Goal: Navigation & Orientation: Find specific page/section

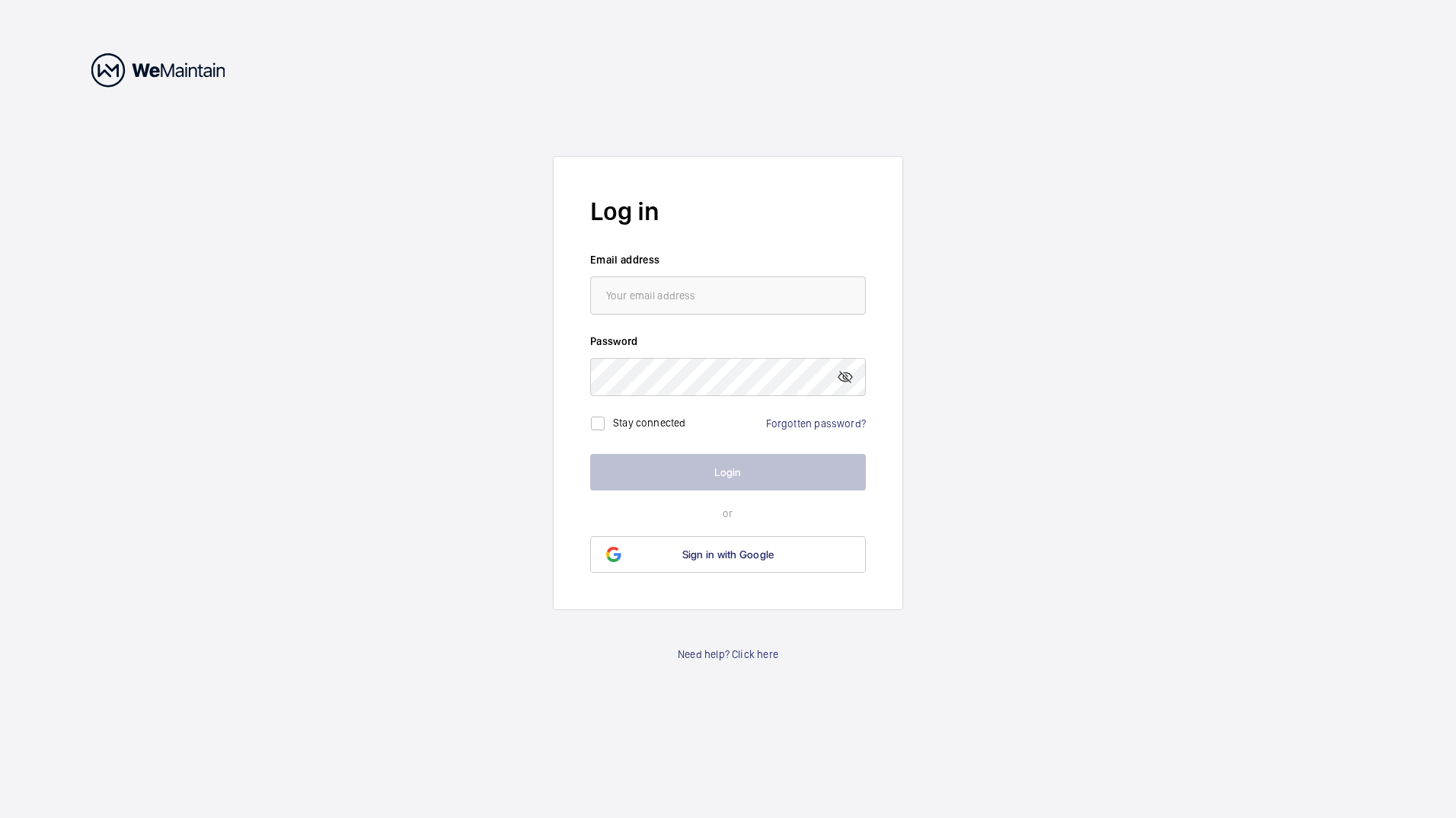
click at [629, 315] on form "Log in Email address Password Stay connected Forgotten password? Login or Sign …" at bounding box center [728, 383] width 350 height 454
click at [637, 290] on input "email" at bounding box center [728, 295] width 276 height 38
type input "[EMAIL_ADDRESS][DOMAIN_NAME]"
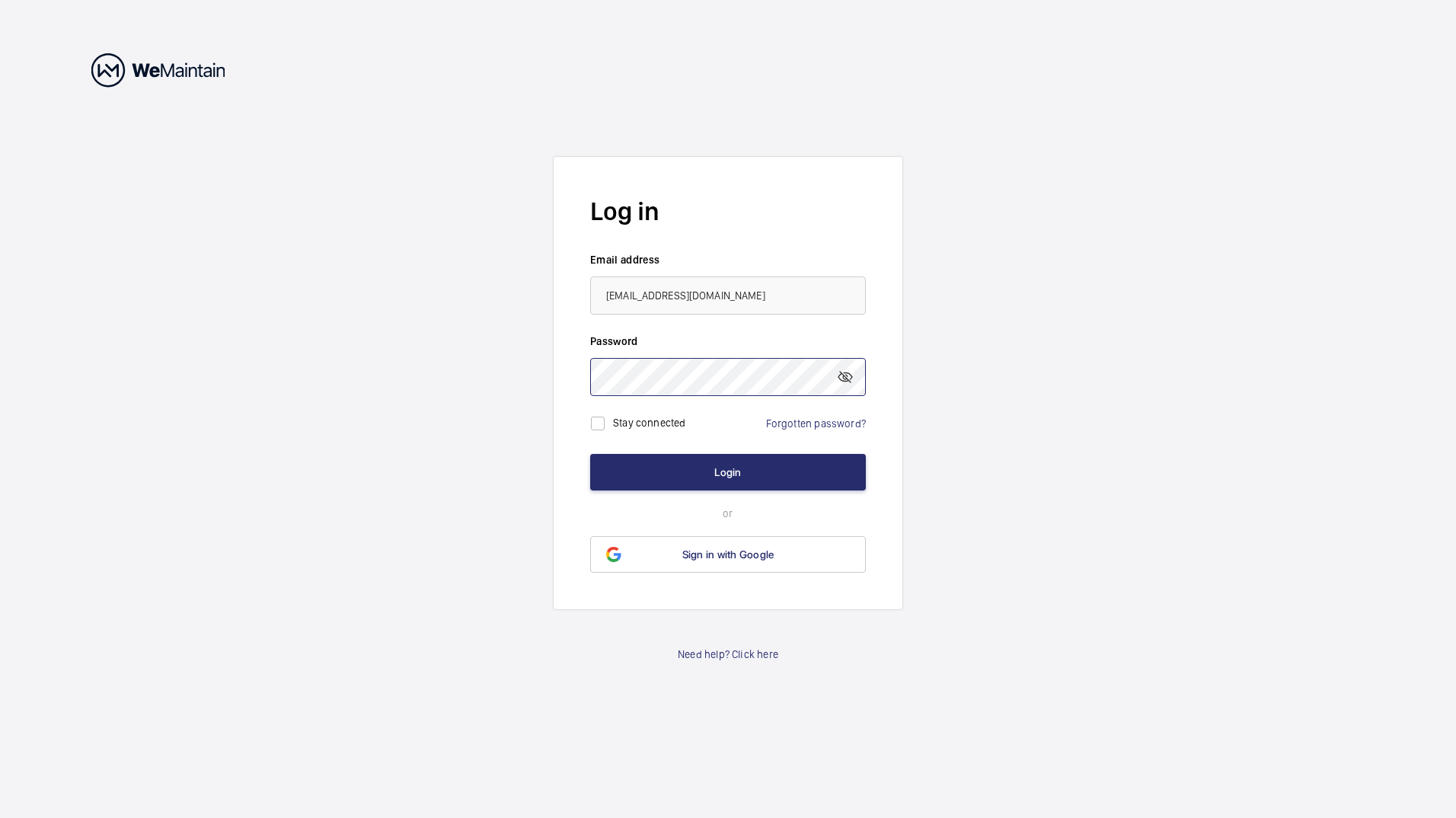
click at [590, 454] on button "Login" at bounding box center [728, 472] width 276 height 37
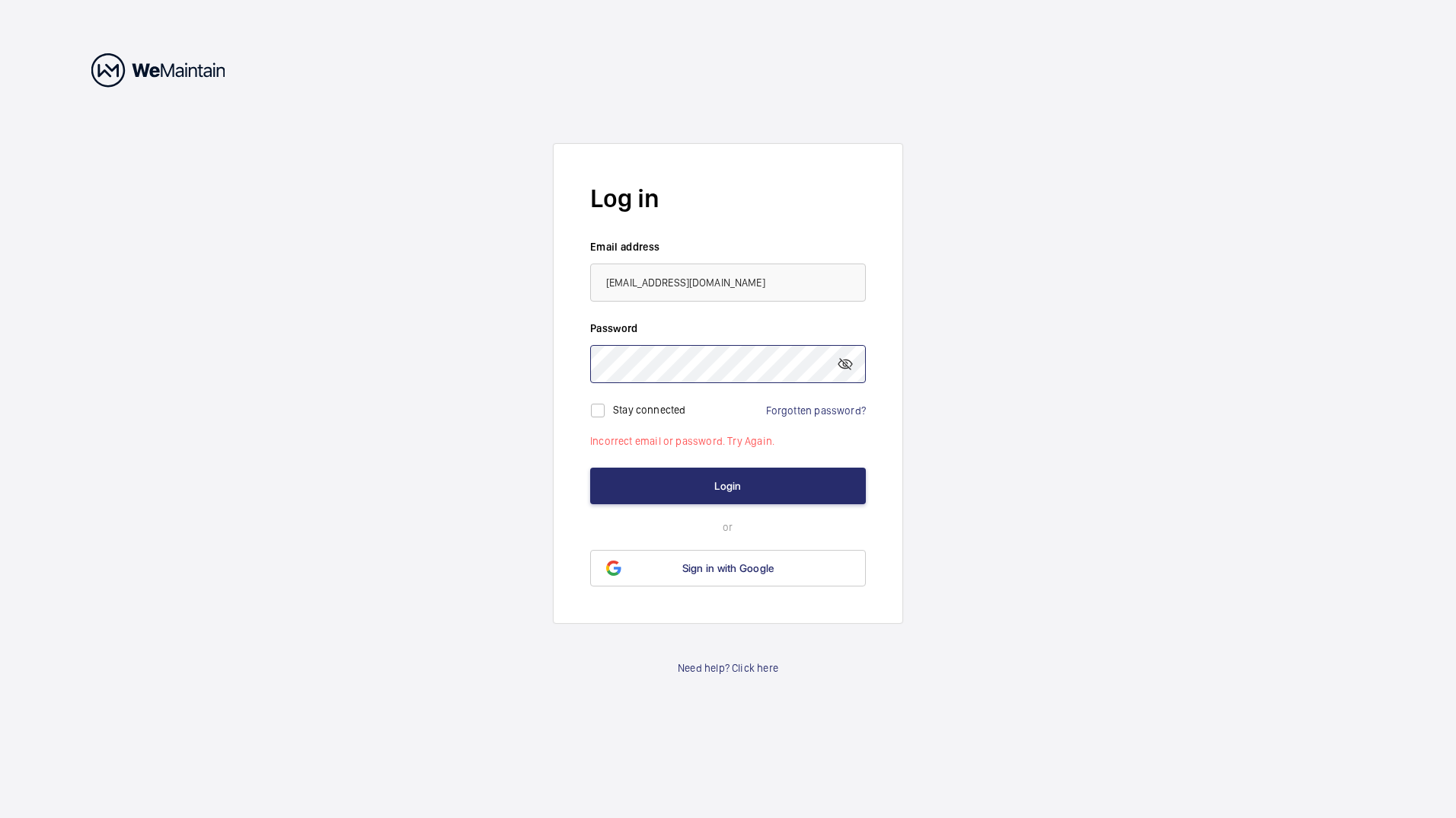
click at [526, 379] on wm-front-auth-container "Log in Email address [EMAIL_ADDRESS][DOMAIN_NAME] Password Stay connected Forgo…" at bounding box center [728, 409] width 1456 height 818
click at [590, 468] on button "Login" at bounding box center [728, 486] width 276 height 37
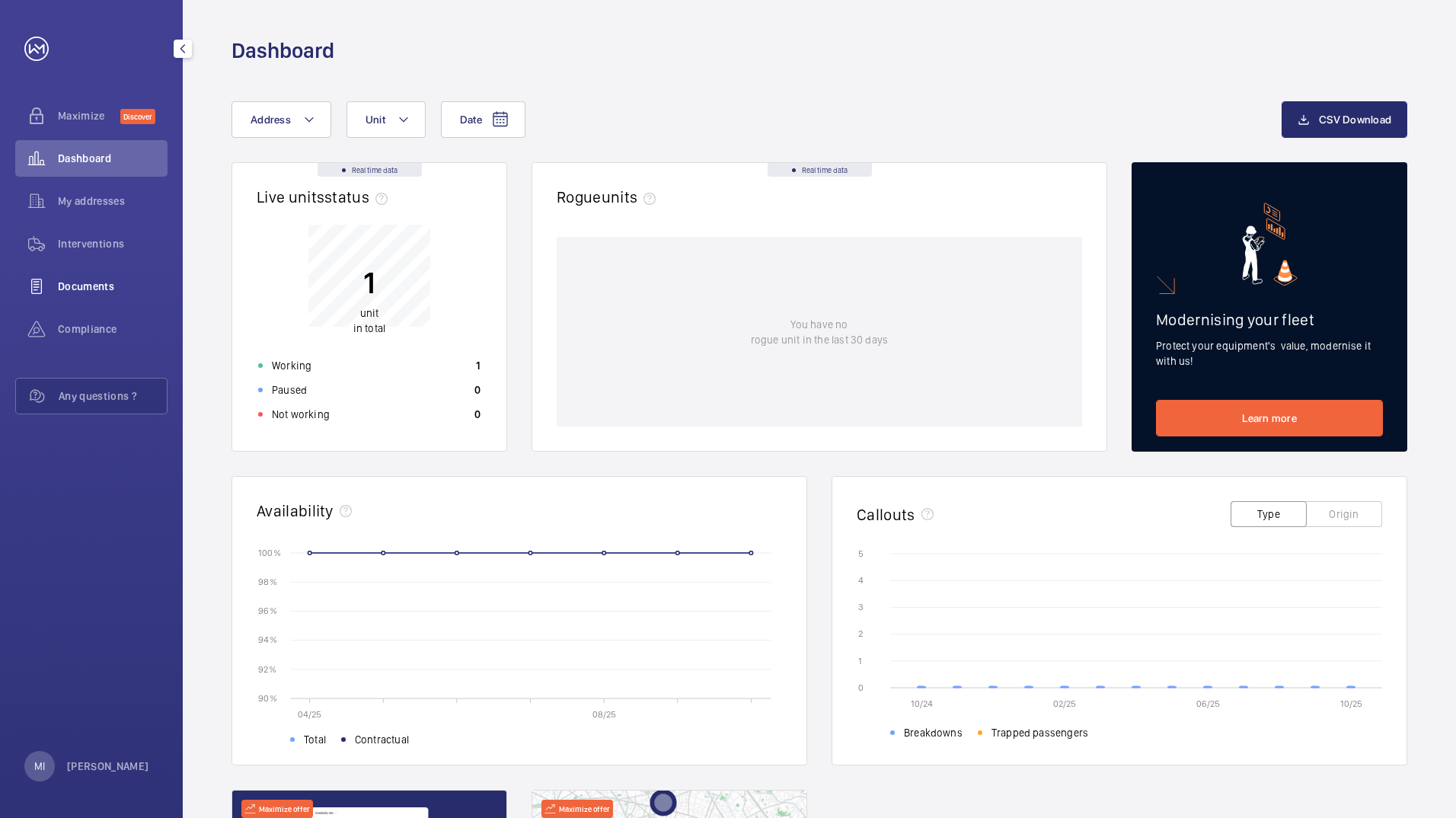
click at [85, 279] on span "Documents" at bounding box center [112, 286] width 110 height 15
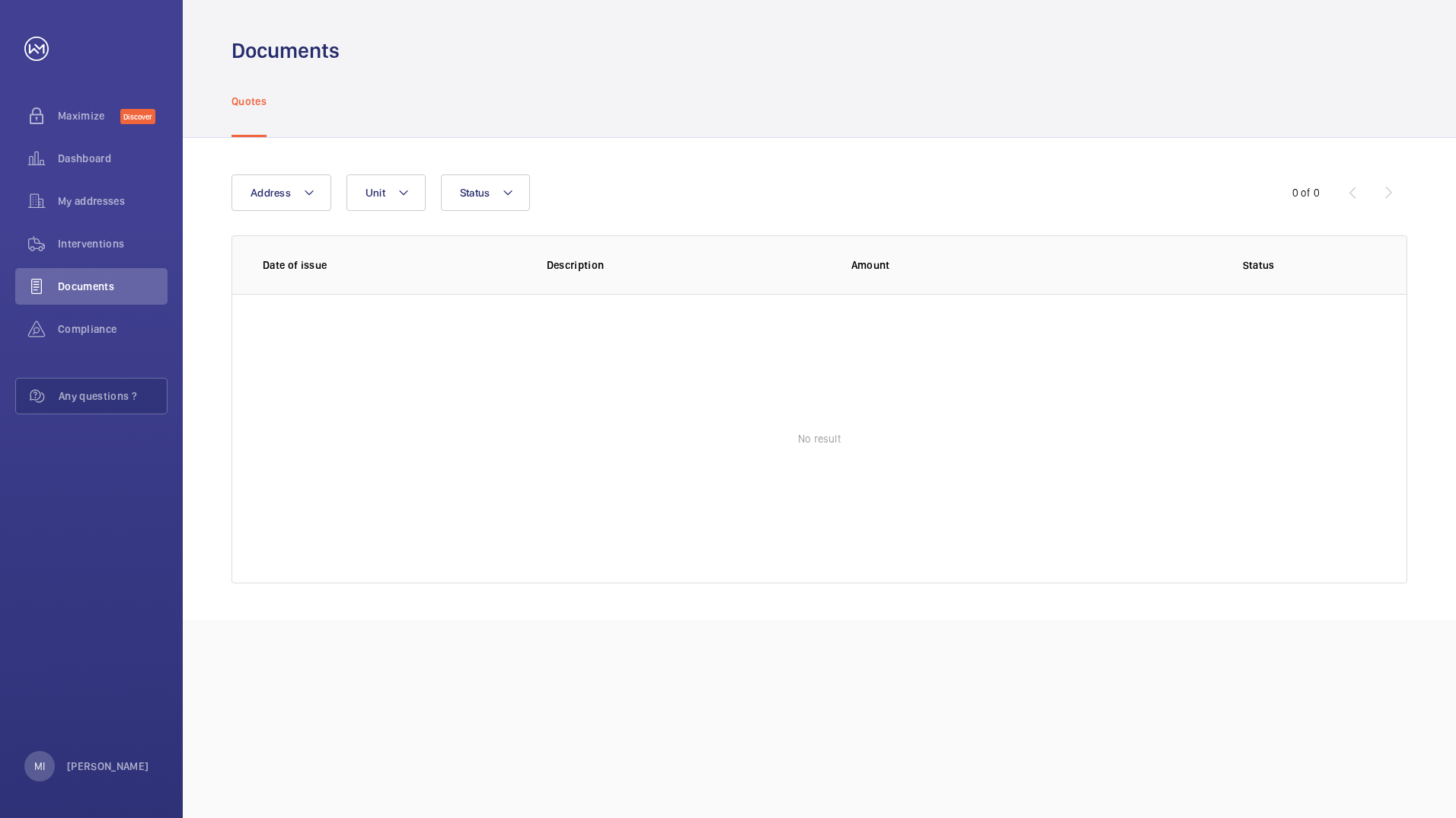
click at [792, 398] on wm-front-table-empty-state "No result" at bounding box center [819, 439] width 1174 height 289
click at [85, 115] on span "Maximize" at bounding box center [89, 115] width 63 height 15
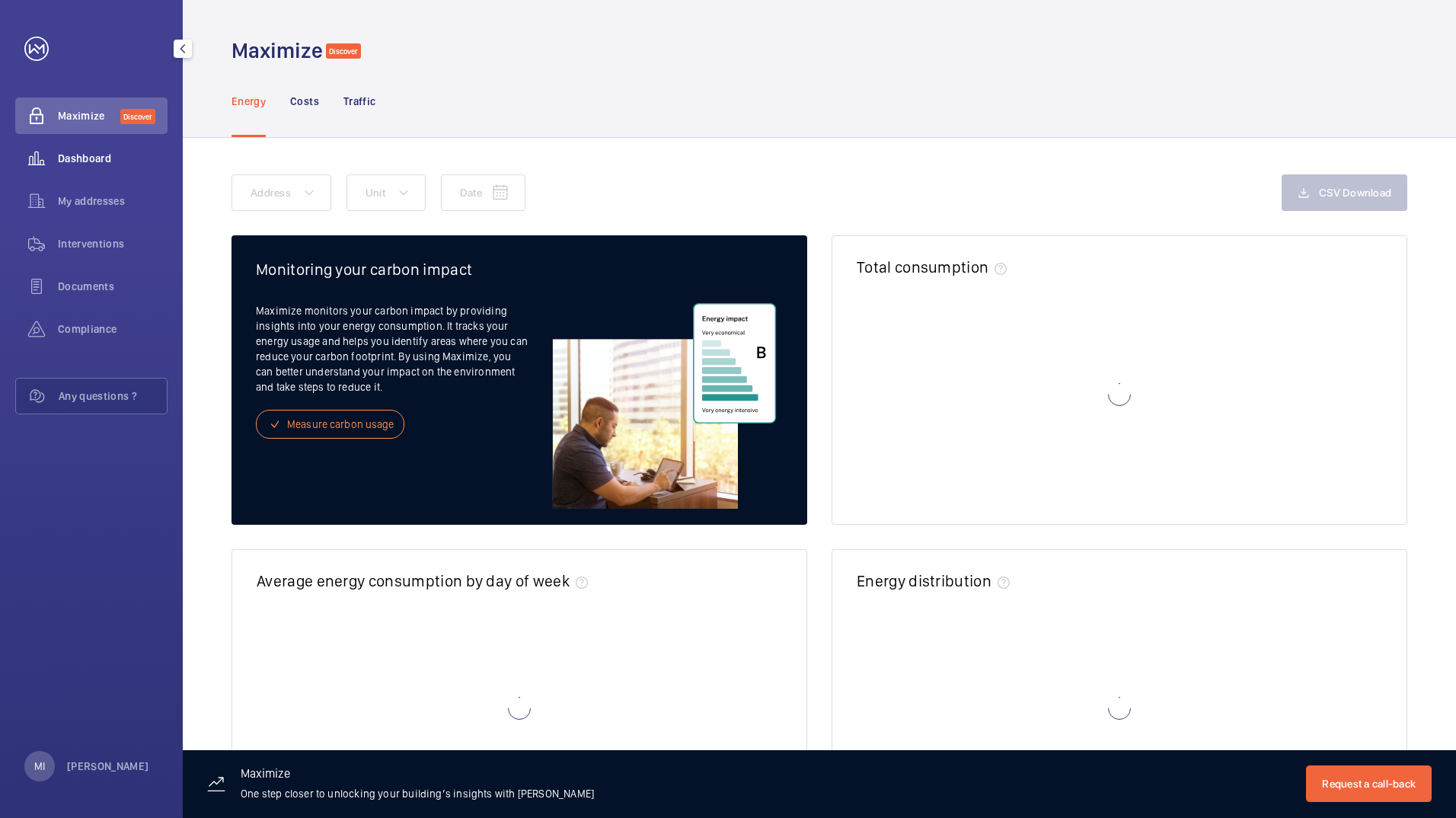
click at [80, 160] on span "Dashboard" at bounding box center [112, 158] width 110 height 15
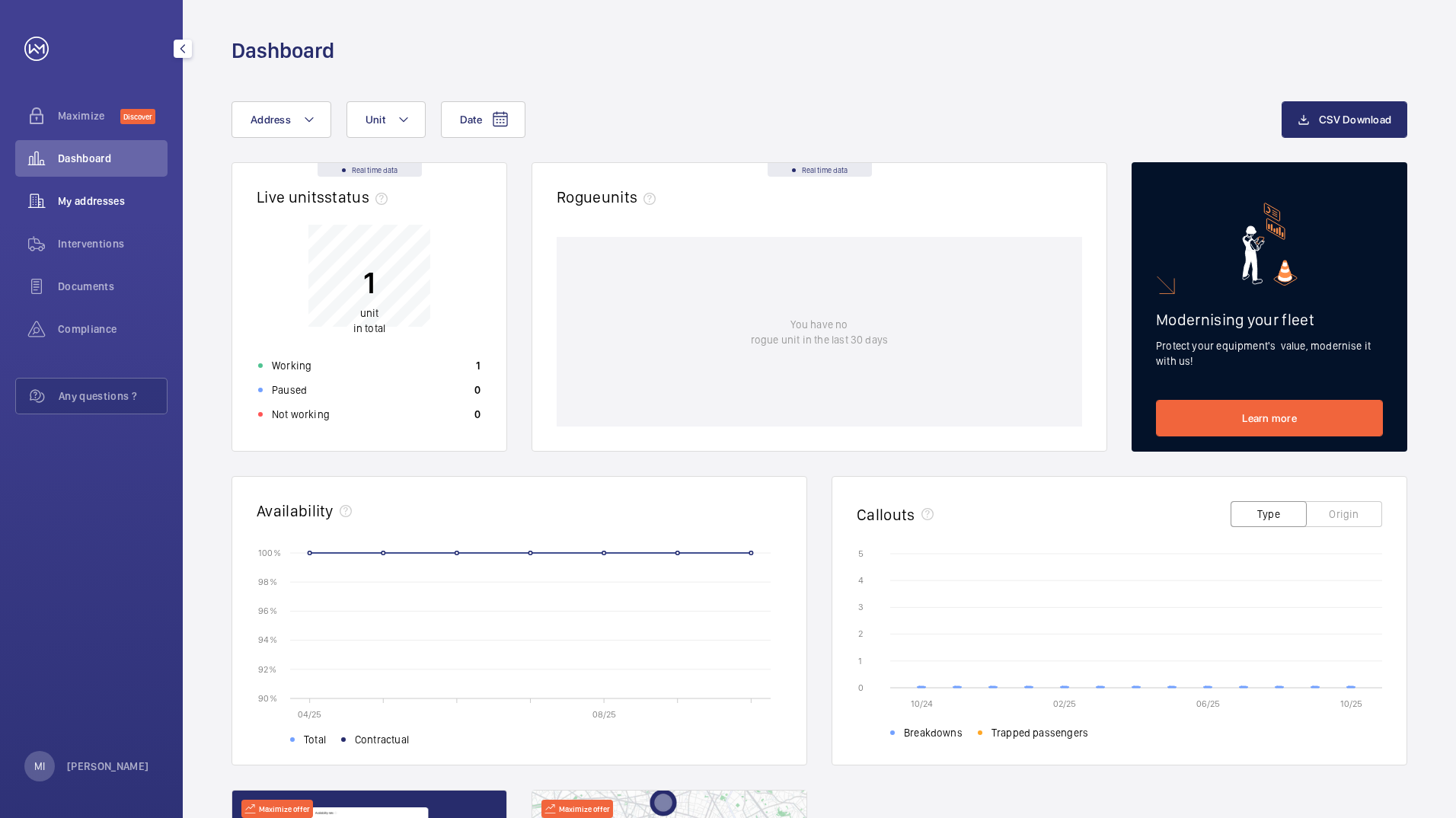
click at [87, 215] on div "My addresses" at bounding box center [92, 201] width 153 height 37
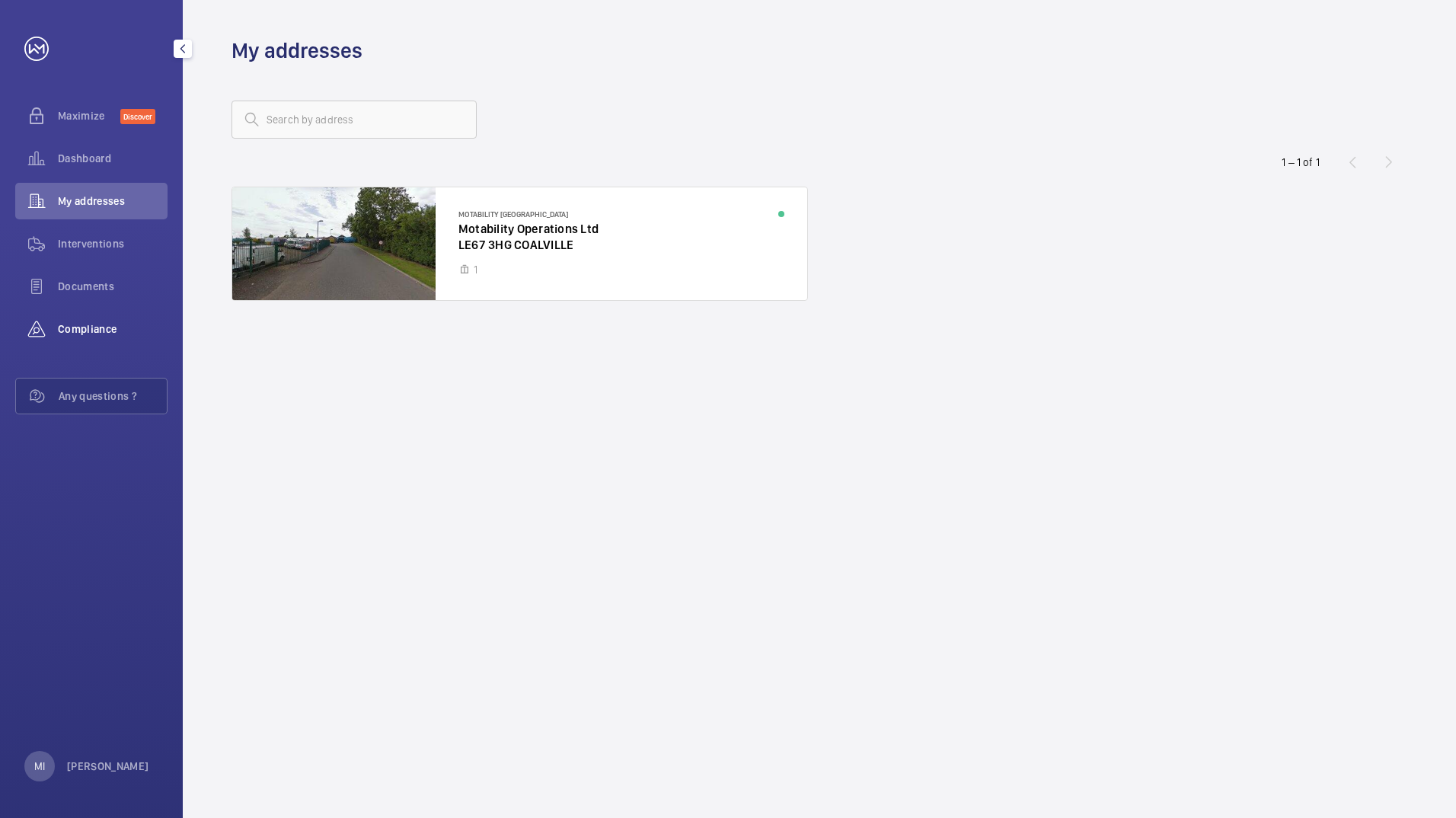
click at [109, 327] on span "Compliance" at bounding box center [112, 329] width 110 height 15
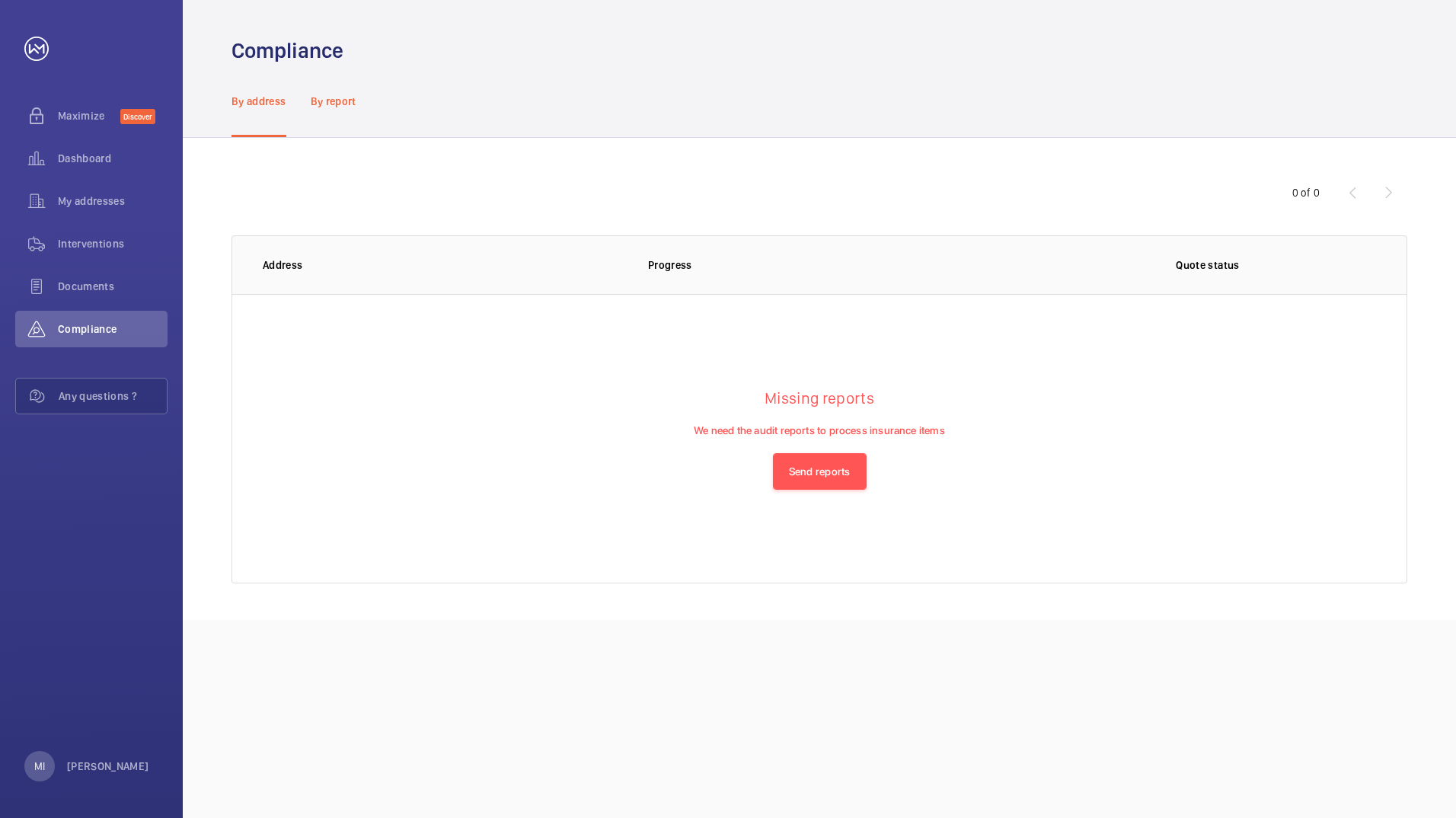
click at [346, 108] on div "By report" at bounding box center [334, 101] width 45 height 72
click at [709, 446] on p "We need the audit reports to process insurance items" at bounding box center [819, 439] width 251 height 31
click at [109, 125] on div "Maximize Discover" at bounding box center [92, 115] width 153 height 37
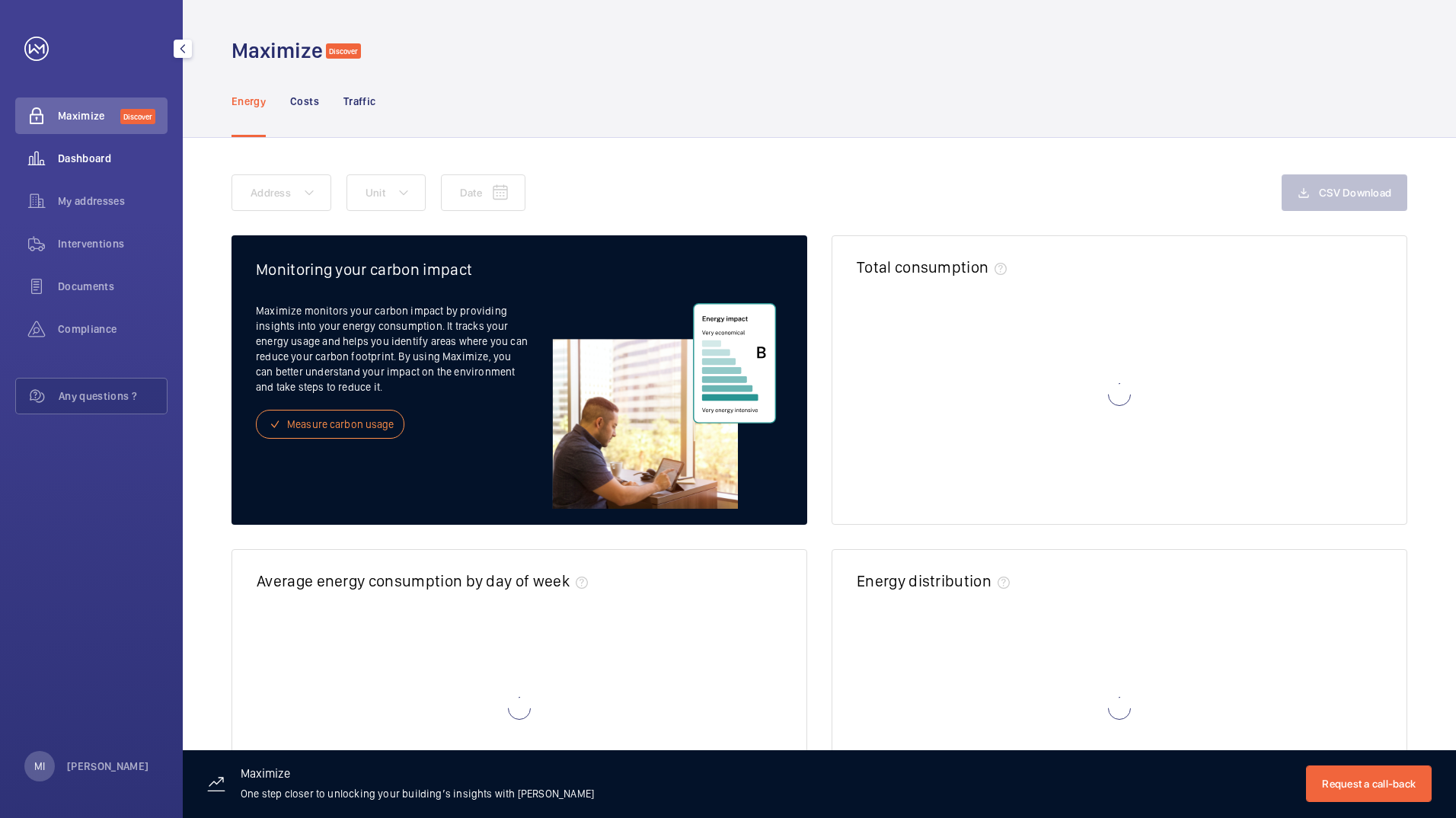
click at [93, 159] on span "Dashboard" at bounding box center [112, 158] width 110 height 15
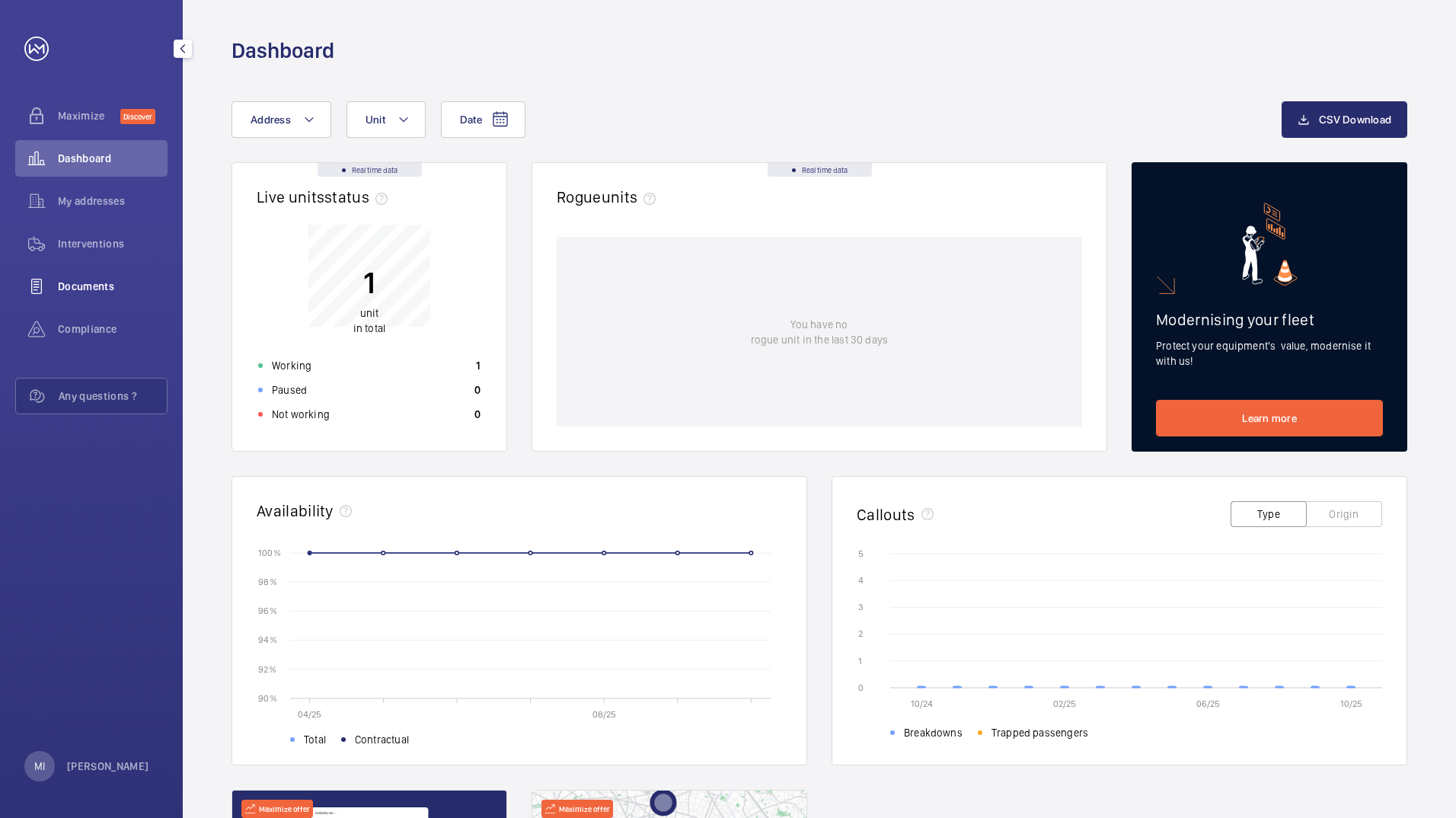
click at [90, 284] on span "Documents" at bounding box center [112, 286] width 110 height 15
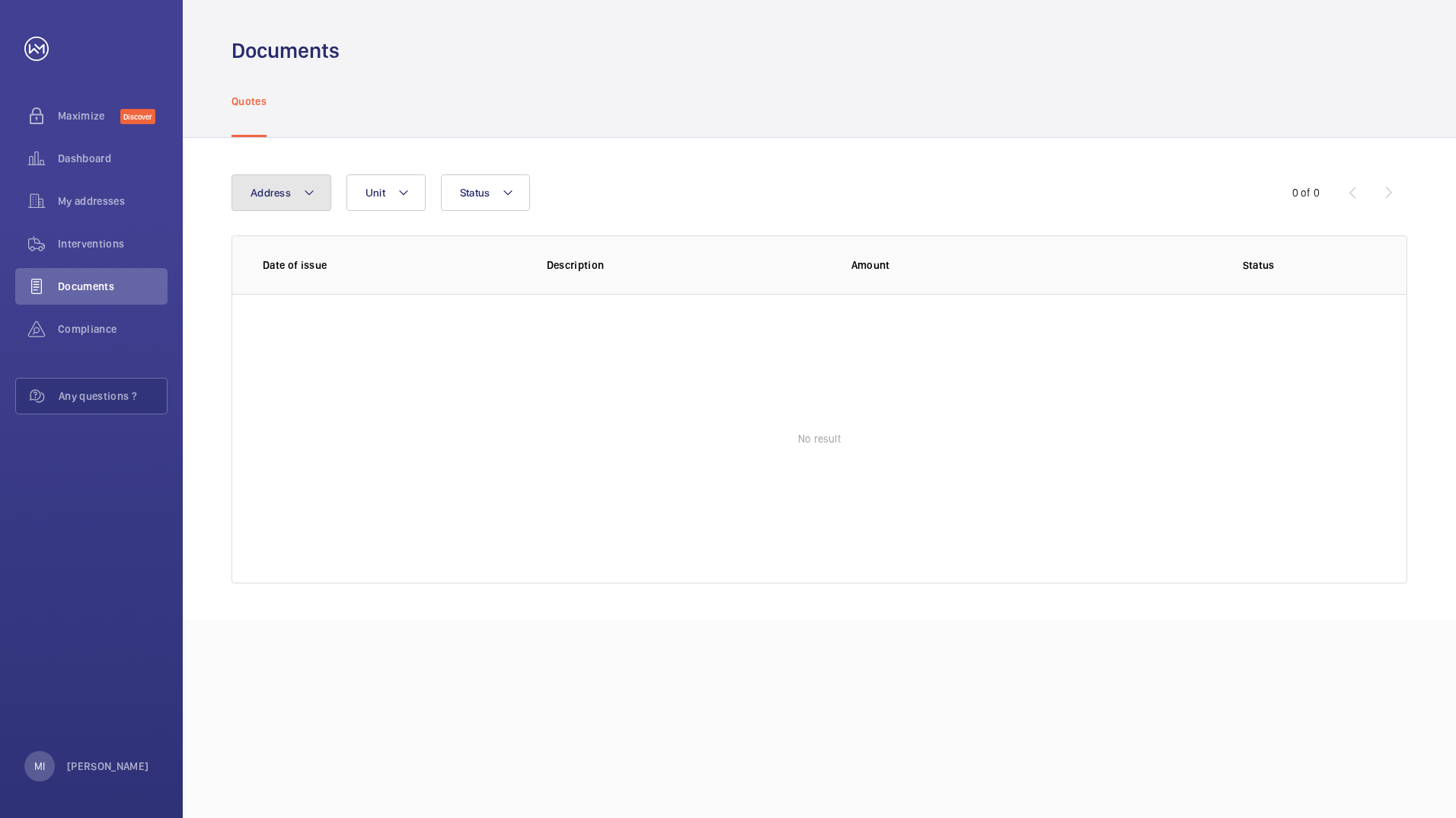
click at [317, 197] on button "Address" at bounding box center [281, 193] width 100 height 37
click at [304, 290] on span "Motability Coalville - Motability Operations Ltd, [GEOGRAPHIC_DATA] LE67 3HG" at bounding box center [378, 296] width 210 height 15
click at [270, 290] on input "Motability Coalville - Motability Operations Ltd, [GEOGRAPHIC_DATA] LE67 3HG" at bounding box center [255, 296] width 31 height 31
checkbox input "true"
click at [340, 379] on wm-front-table-empty-state "No result" at bounding box center [819, 439] width 1174 height 289
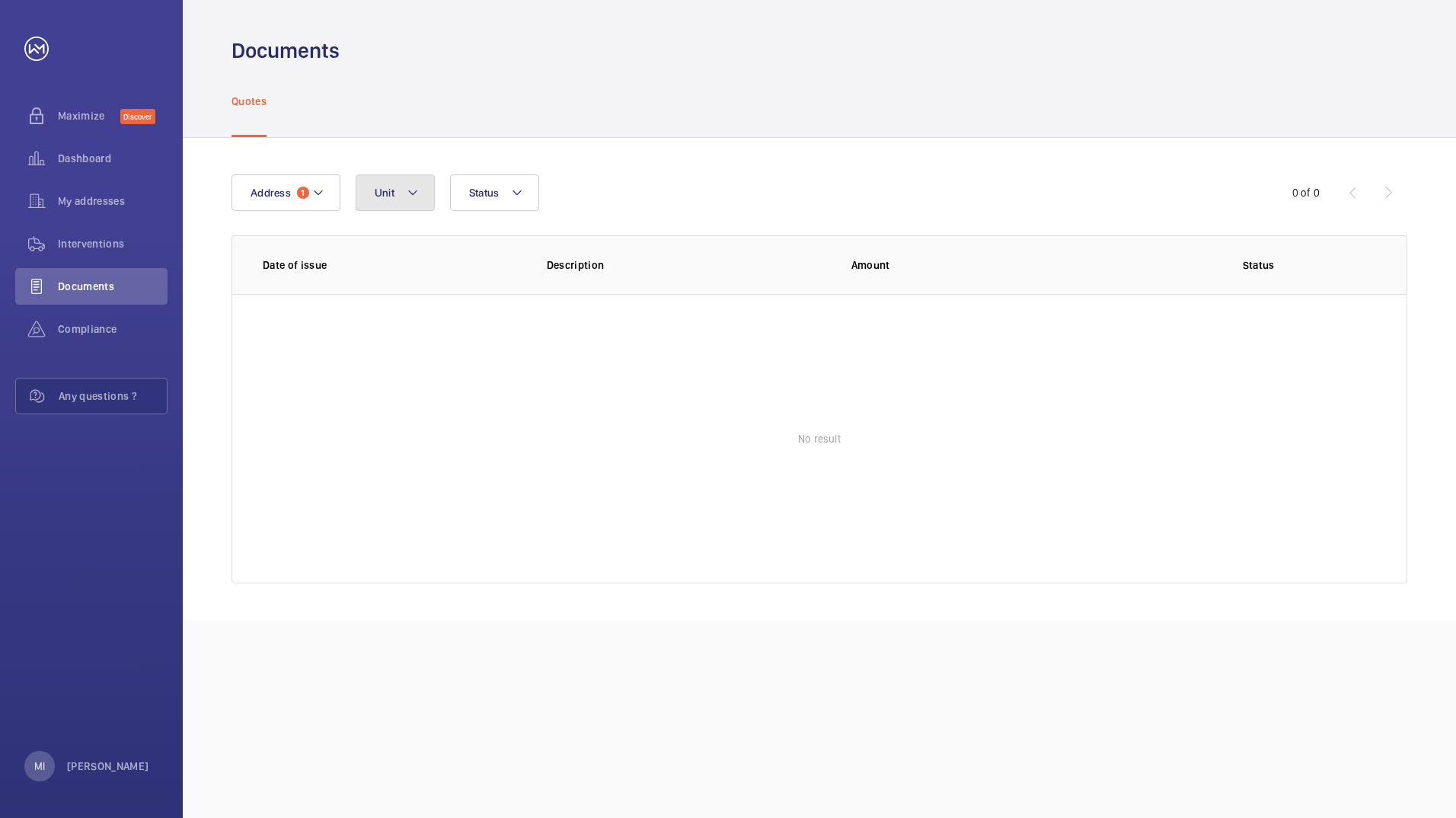
click at [378, 181] on button "Unit" at bounding box center [395, 193] width 80 height 37
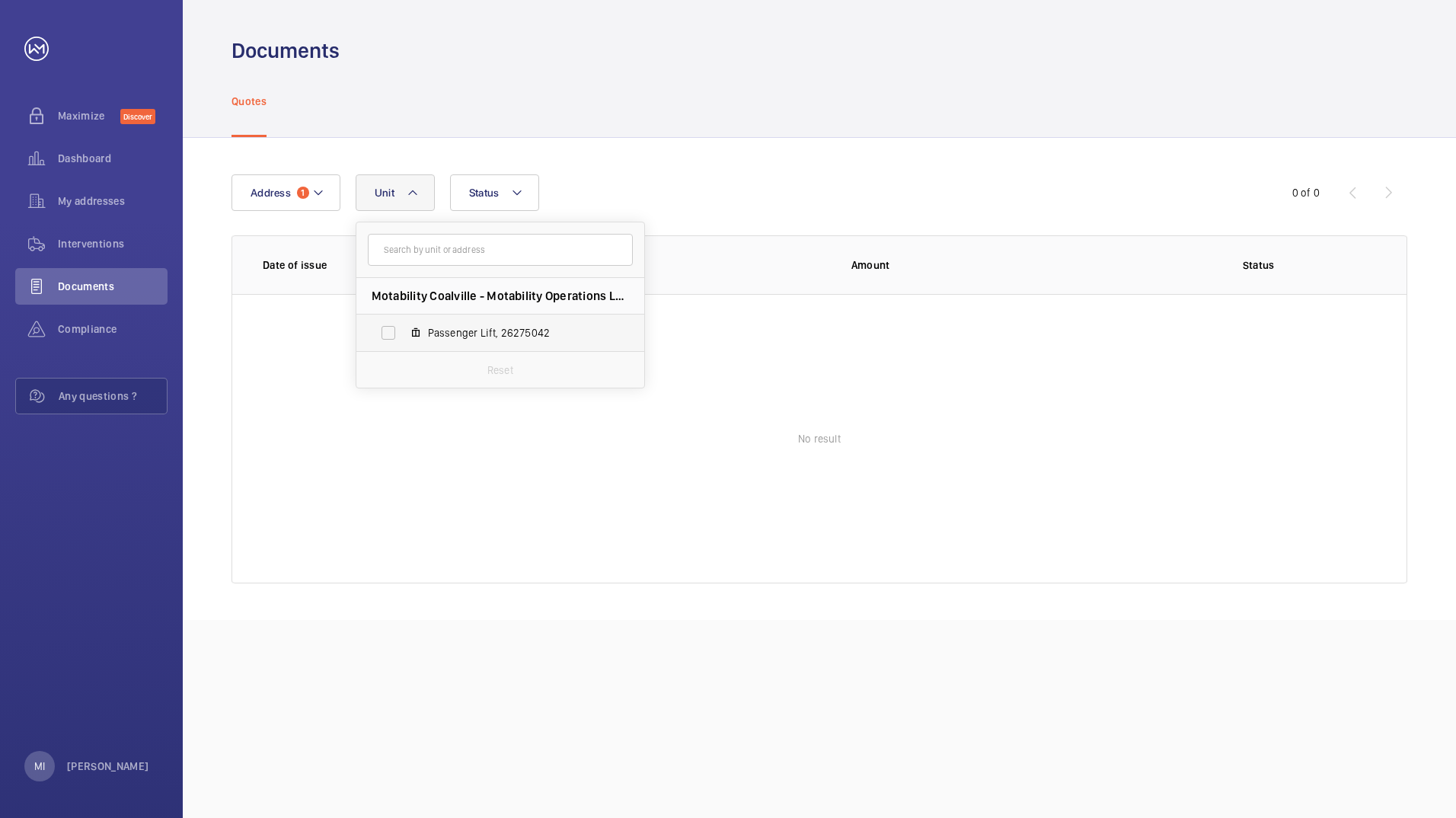
click at [415, 340] on label "Passenger Lift, 26275042" at bounding box center [488, 332] width 264 height 37
click at [404, 340] on input "Passenger Lift, 26275042" at bounding box center [389, 333] width 31 height 31
checkbox input "true"
click at [419, 411] on wm-front-table-empty-state "No result" at bounding box center [819, 439] width 1174 height 289
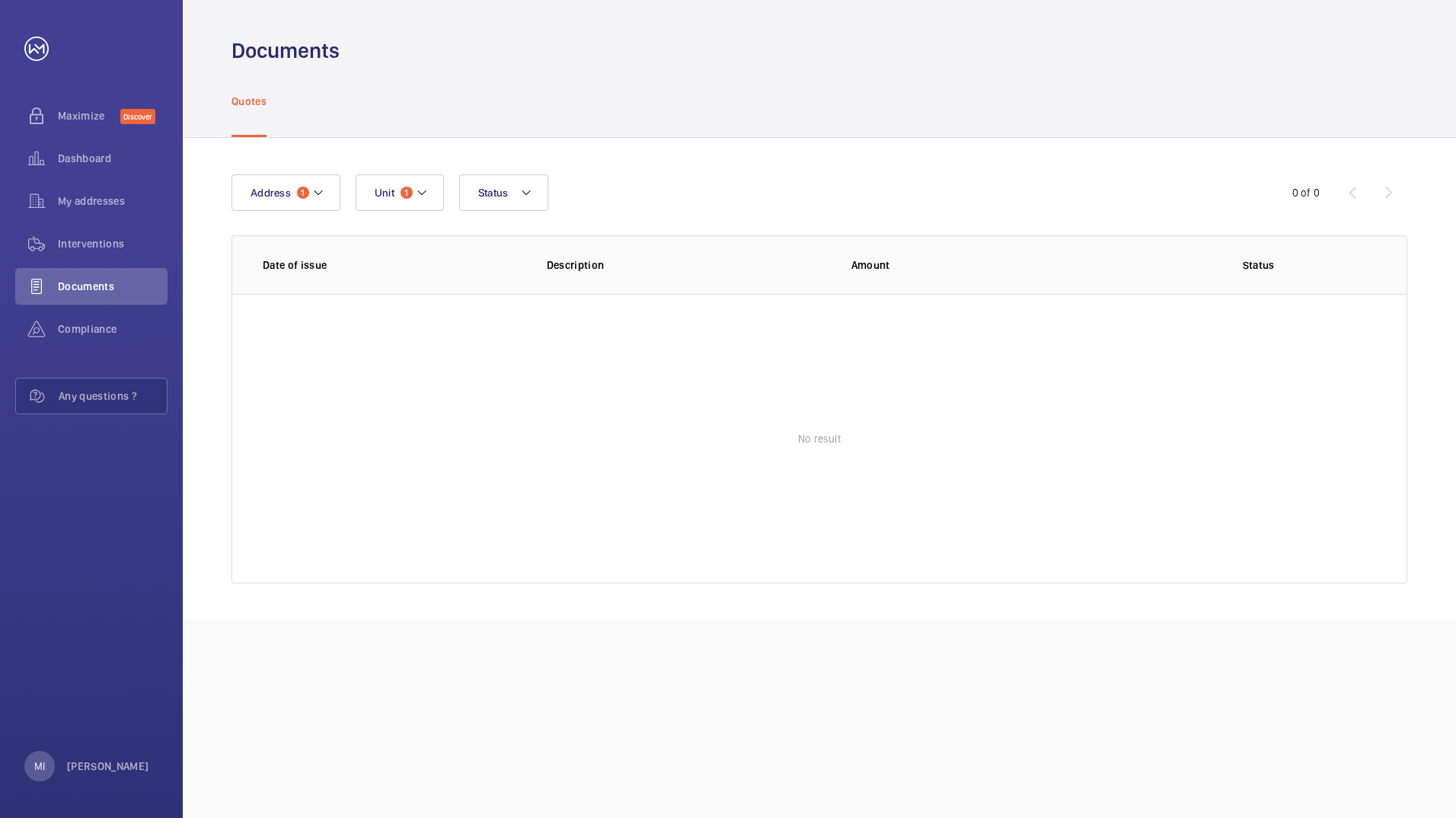
click at [1161, 192] on div "0 of 0" at bounding box center [1316, 193] width 183 height 19
click at [84, 160] on span "Dashboard" at bounding box center [112, 158] width 110 height 15
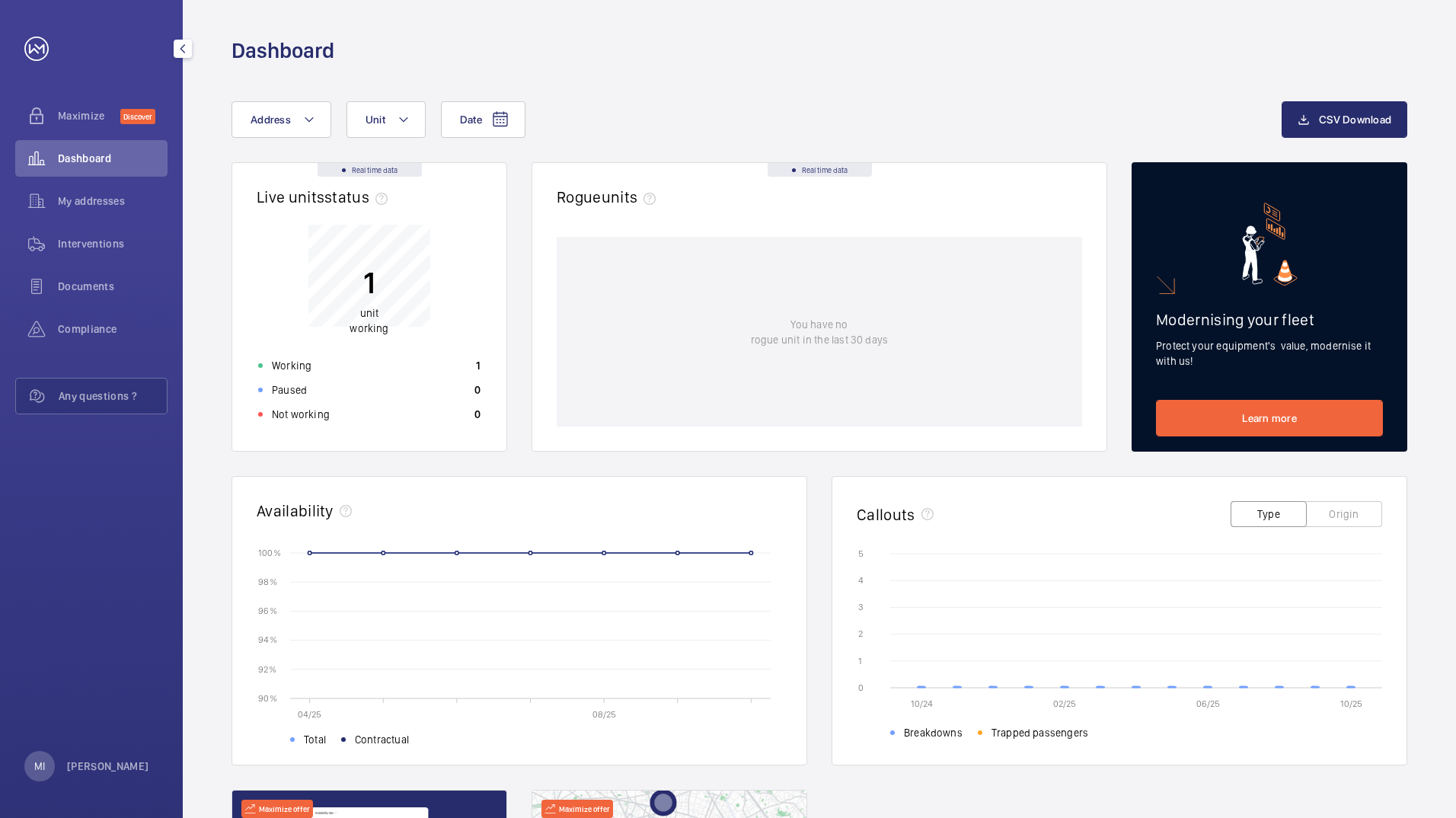
click at [374, 304] on div "1 unit working" at bounding box center [369, 292] width 39 height 88
click at [374, 318] on span "unit" at bounding box center [369, 313] width 19 height 12
click at [309, 137] on button "Address" at bounding box center [281, 119] width 100 height 37
click at [327, 215] on span "Motability Coalville - Motability Operations Ltd, [GEOGRAPHIC_DATA] LE67 3HG" at bounding box center [378, 223] width 210 height 15
click at [270, 215] on input "Motability Coalville - Motability Operations Ltd, [GEOGRAPHIC_DATA] LE67 3HG" at bounding box center [255, 223] width 31 height 31
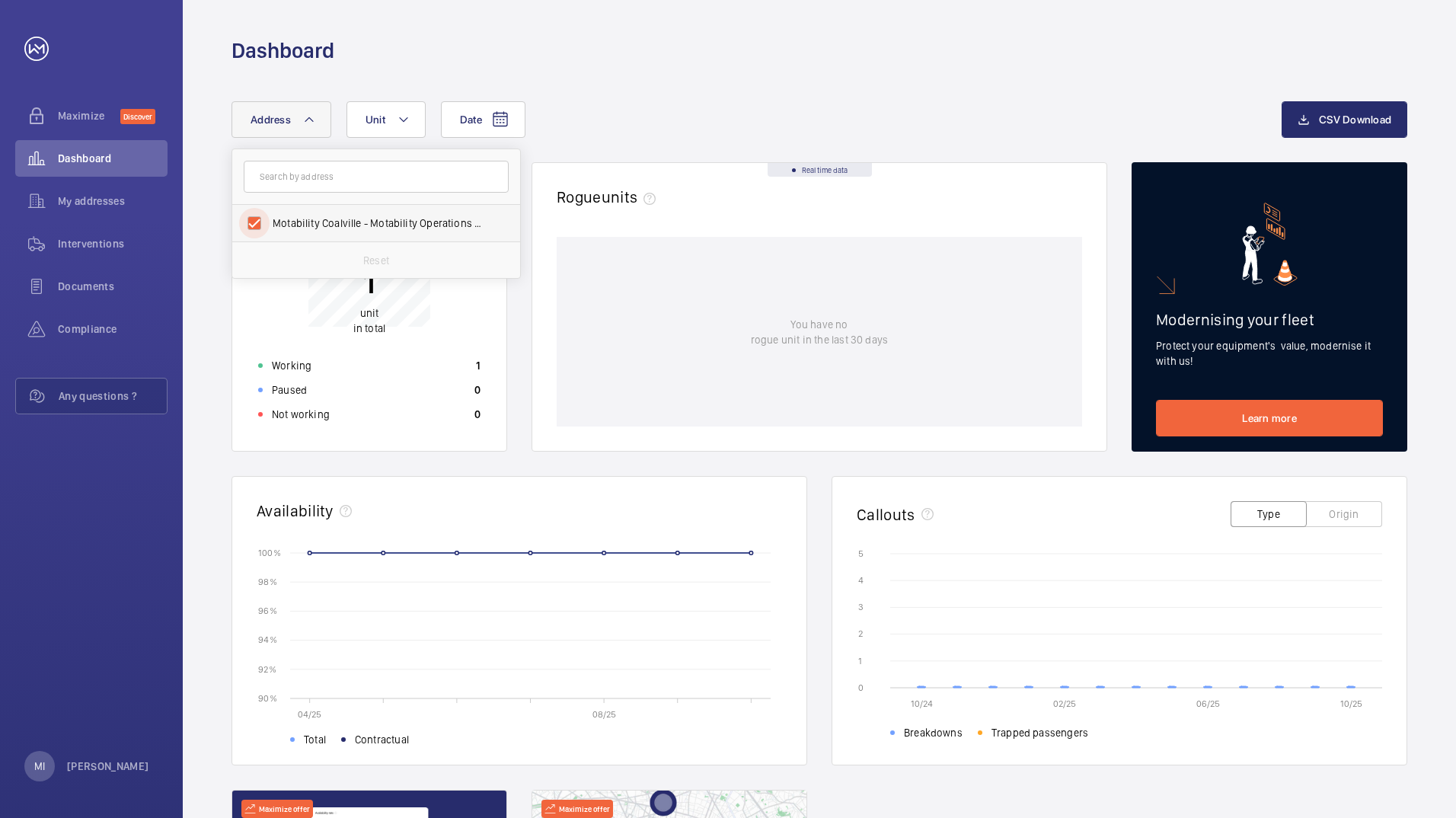
checkbox input "true"
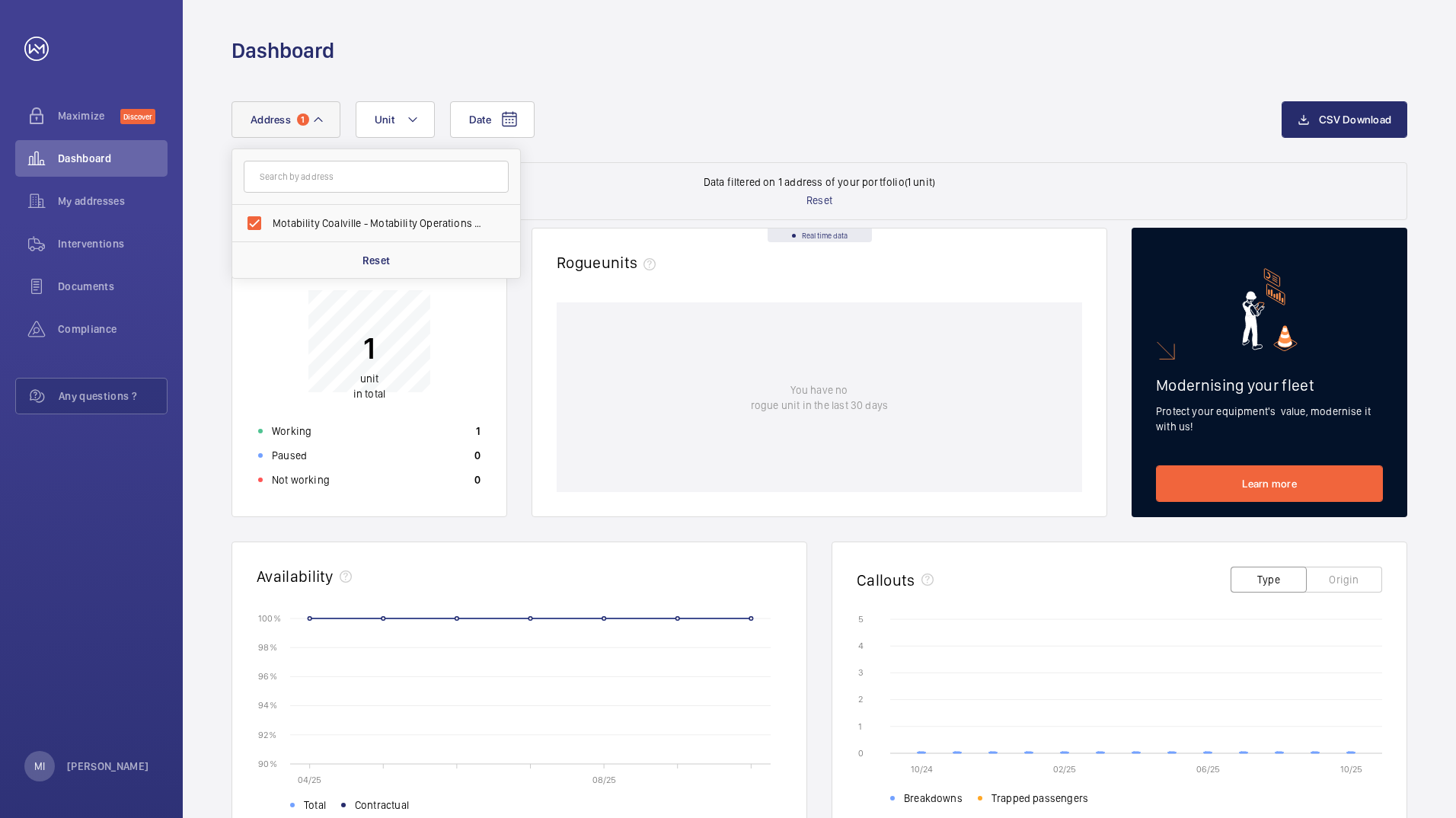
click at [489, 318] on div "1 unit in total" at bounding box center [369, 333] width 240 height 123
click at [363, 431] on div "Working 1" at bounding box center [369, 431] width 240 height 24
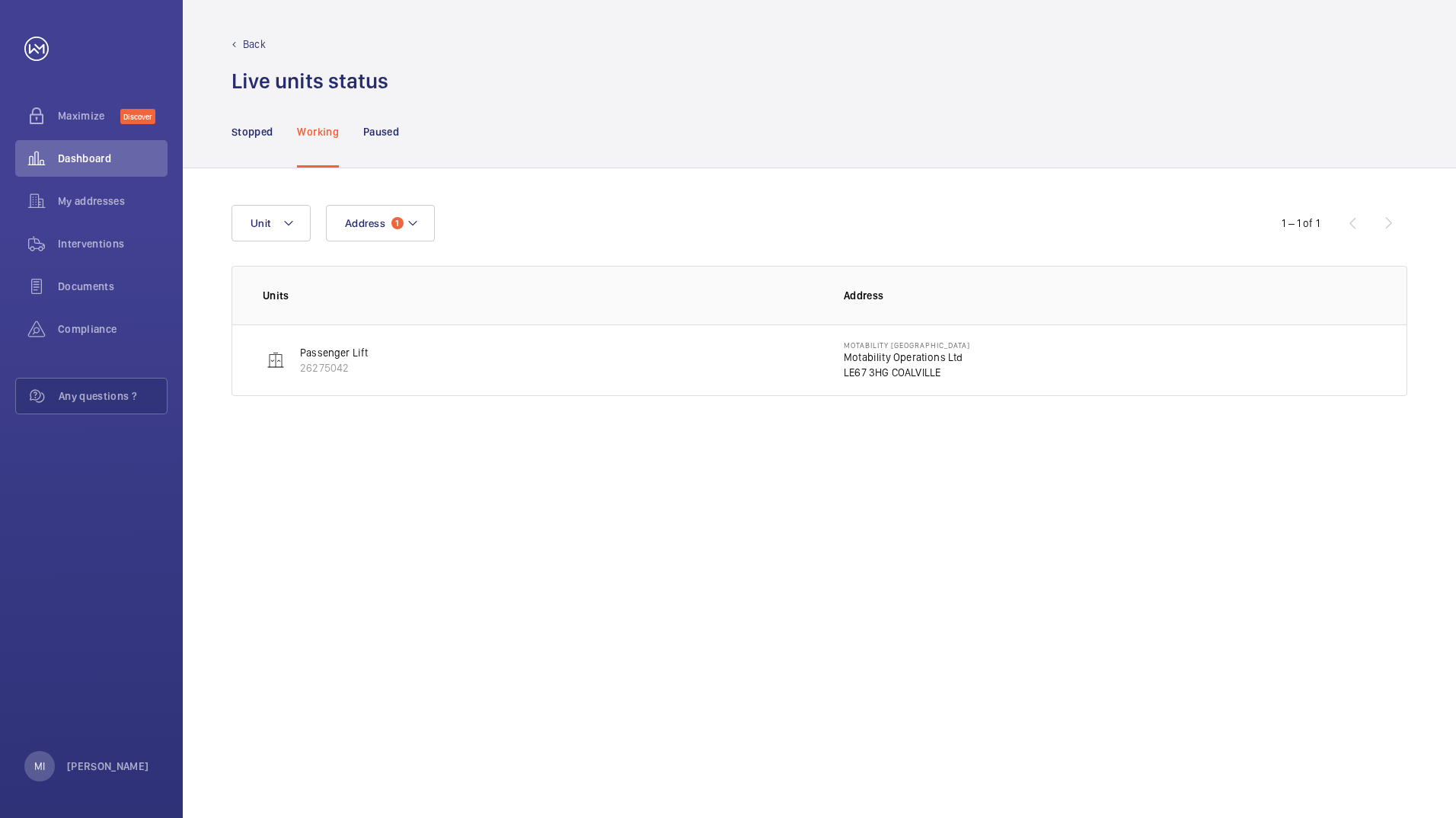
click at [333, 357] on p "Passenger Lift" at bounding box center [335, 353] width 68 height 15
click at [326, 352] on p "Passenger Lift" at bounding box center [335, 353] width 68 height 15
click at [858, 356] on p "Motability Operations Ltd" at bounding box center [907, 357] width 127 height 15
